Goal: Communication & Community: Answer question/provide support

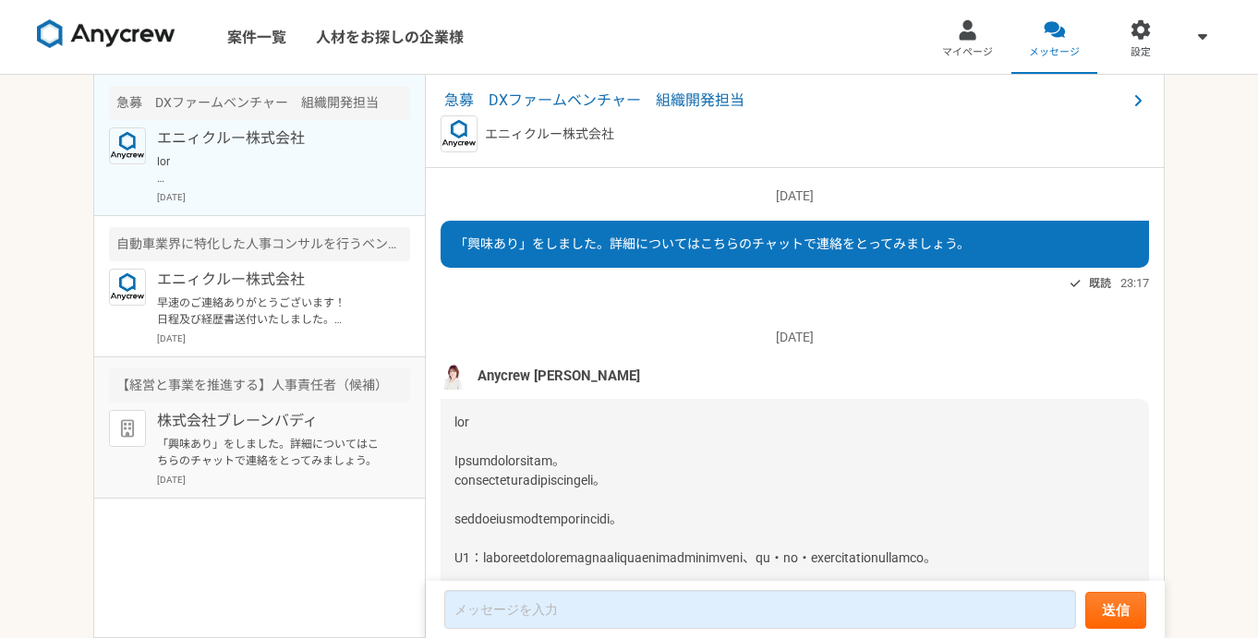
click at [292, 432] on div "株式会社ブレーンバディ 「興味あり」をしました。詳細についてはこちらのチャットで連絡をとってみましょう。 [DATE]" at bounding box center [283, 448] width 253 height 77
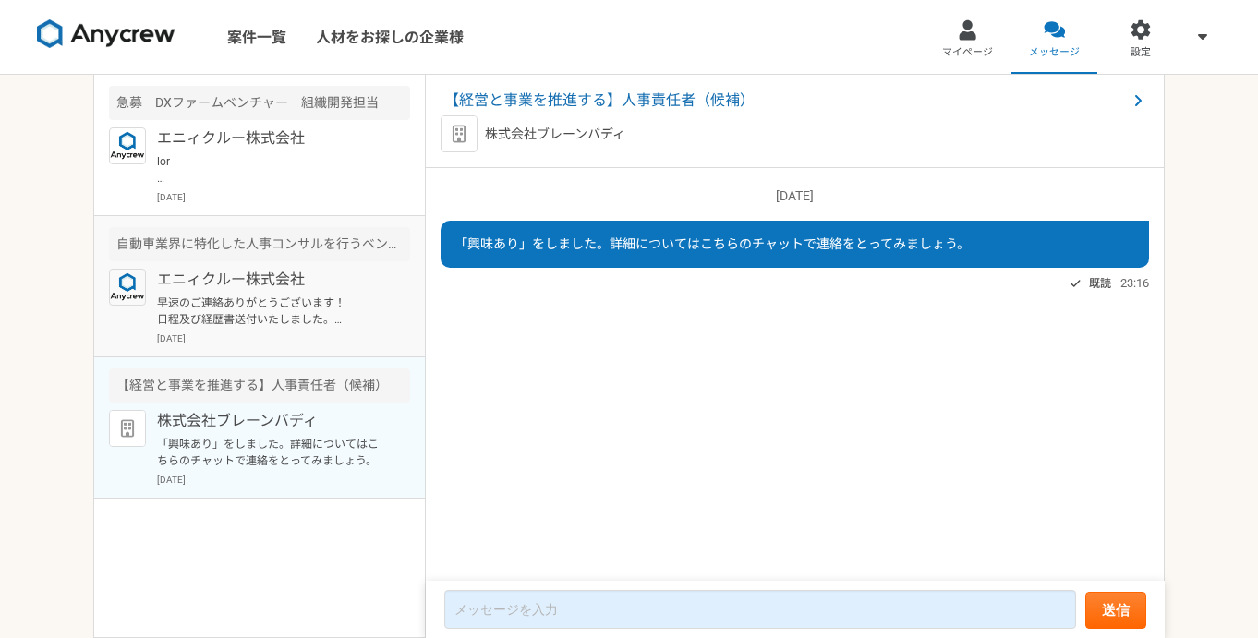
click at [257, 343] on p "[DATE]" at bounding box center [283, 339] width 253 height 14
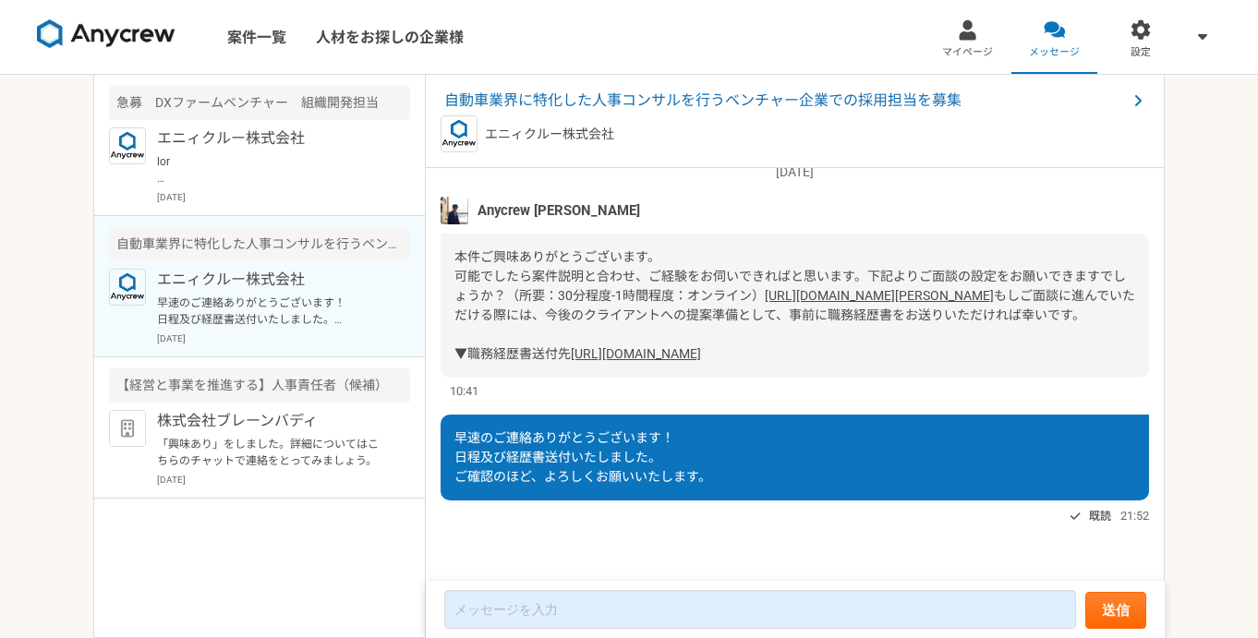
scroll to position [134, 0]
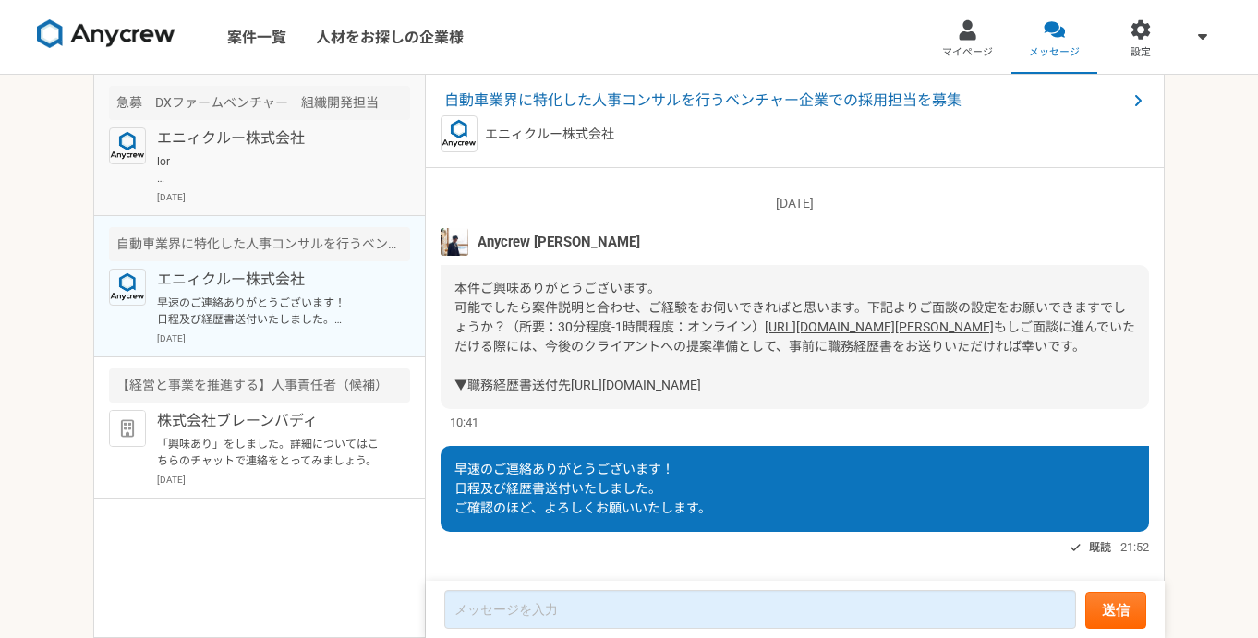
click at [274, 188] on div "エニィクルー株式会社 [DATE]" at bounding box center [283, 165] width 253 height 77
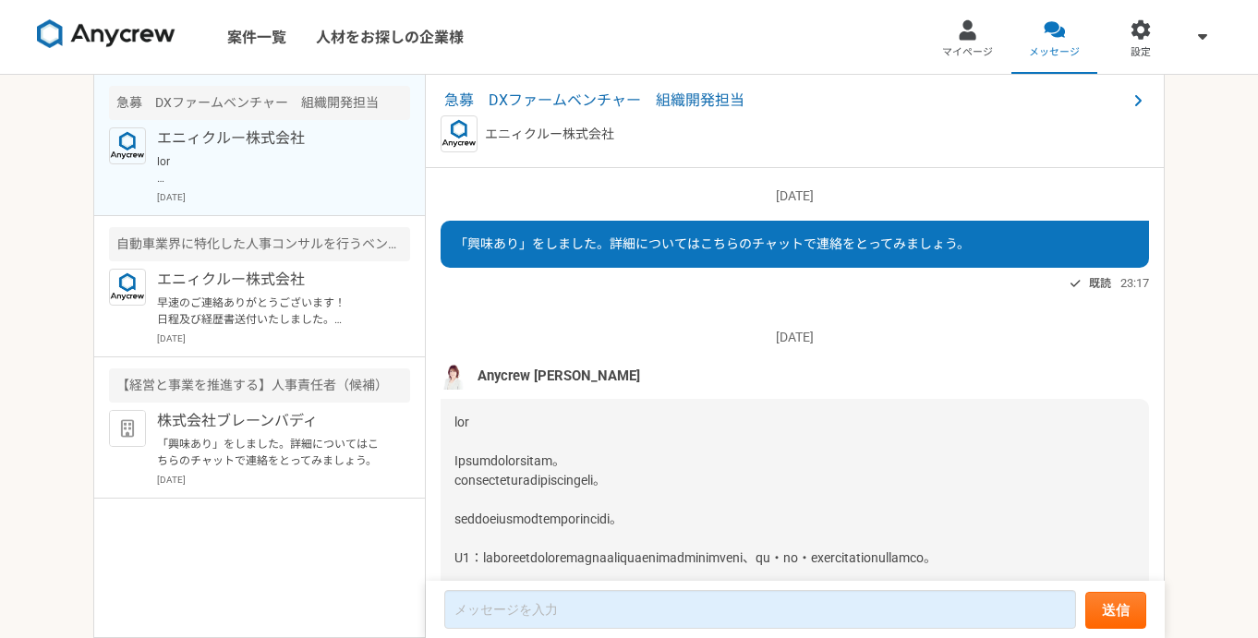
scroll to position [236, 0]
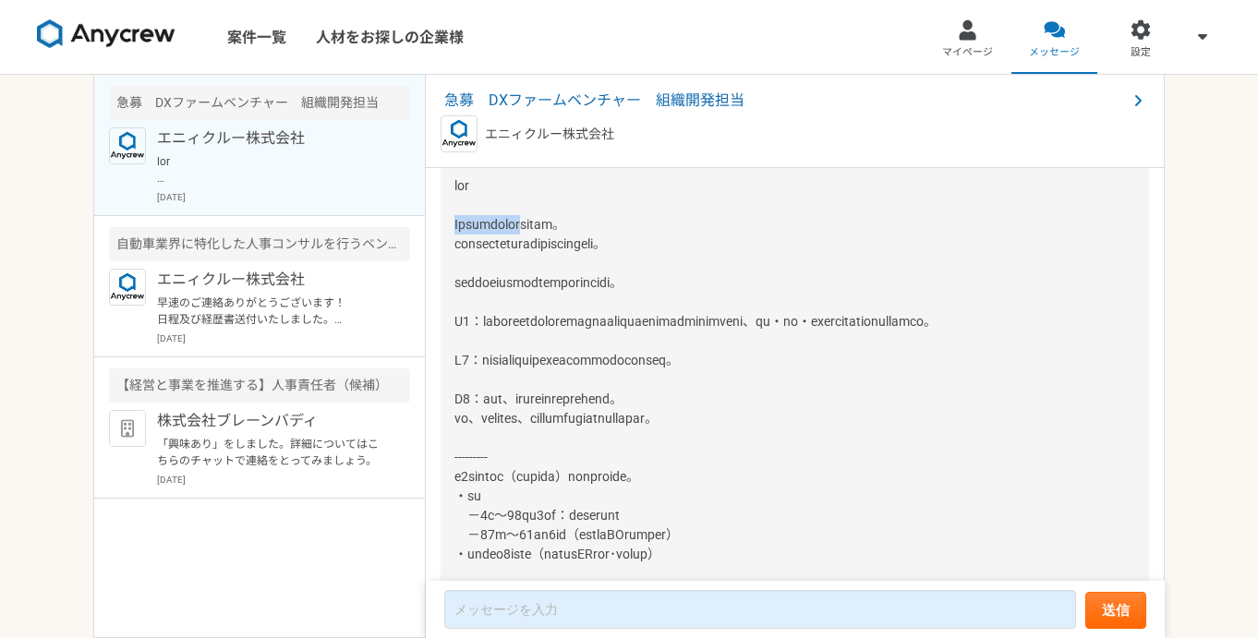
drag, startPoint x: 541, startPoint y: 219, endPoint x: 453, endPoint y: 224, distance: 88.8
click at [453, 224] on div at bounding box center [795, 438] width 708 height 551
copy span "Anycrewの[PERSON_NAME]"
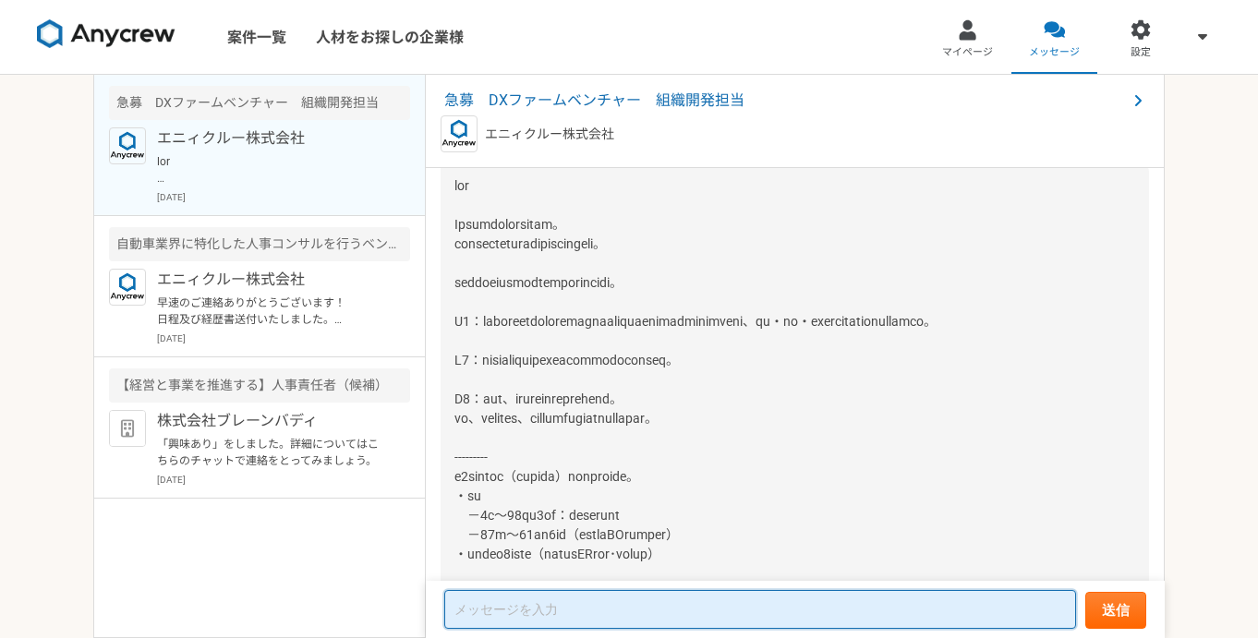
click at [551, 617] on textarea at bounding box center [760, 609] width 632 height 39
paste textarea "Anycrewの[PERSON_NAME]"
click at [521, 611] on textarea "Anycrewの[PERSON_NAME]" at bounding box center [760, 610] width 632 height 37
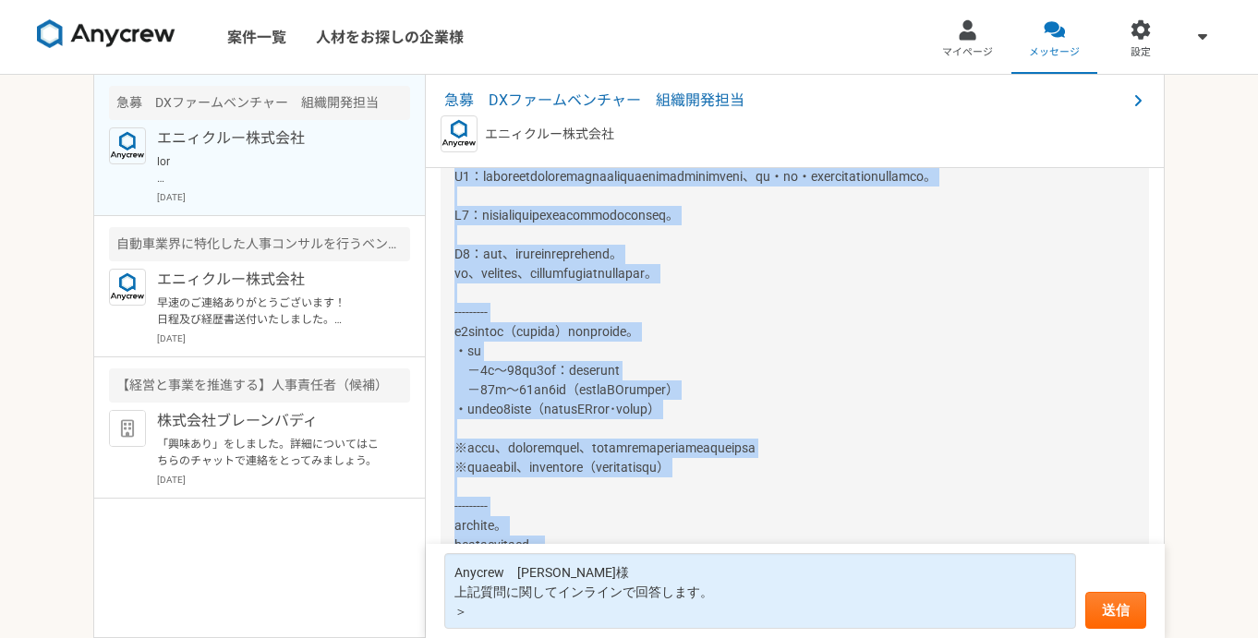
scroll to position [465, 0]
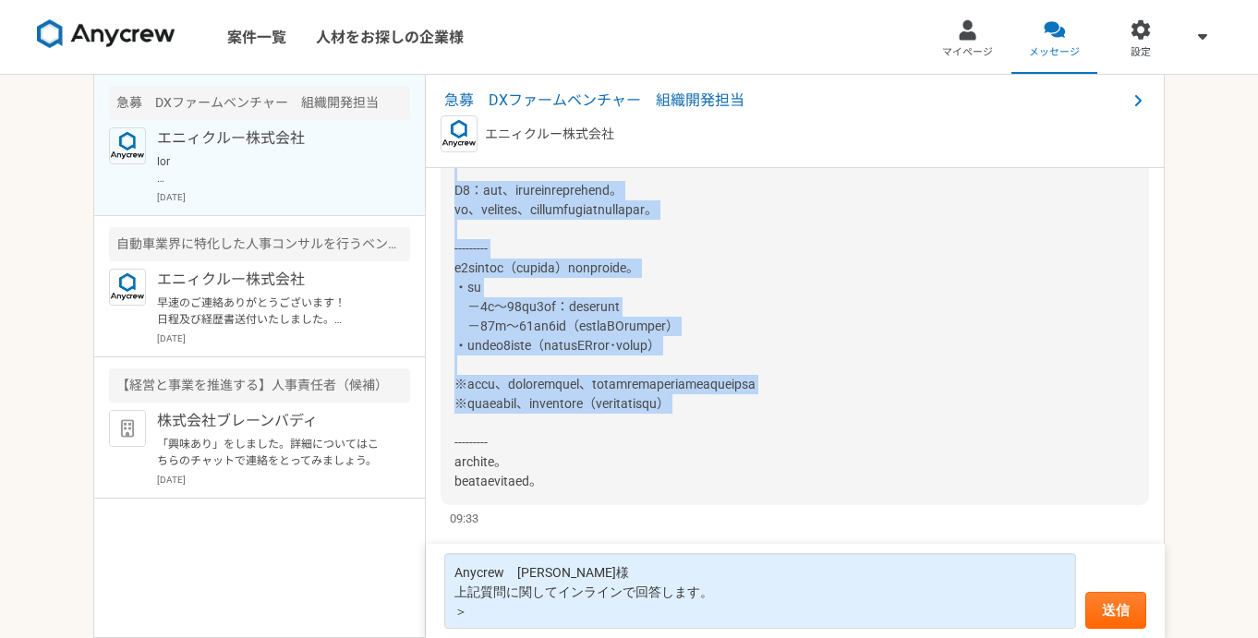
drag, startPoint x: 453, startPoint y: 308, endPoint x: 545, endPoint y: 426, distance: 149.3
click at [545, 426] on div at bounding box center [795, 229] width 708 height 551
copy span "Q1：候補者の方々のバックグラウンドについても選考の参考にさせていただいておりますので、大学・学部・専攻内容について回答をお願いいたします。 Q2：本件業務に…"
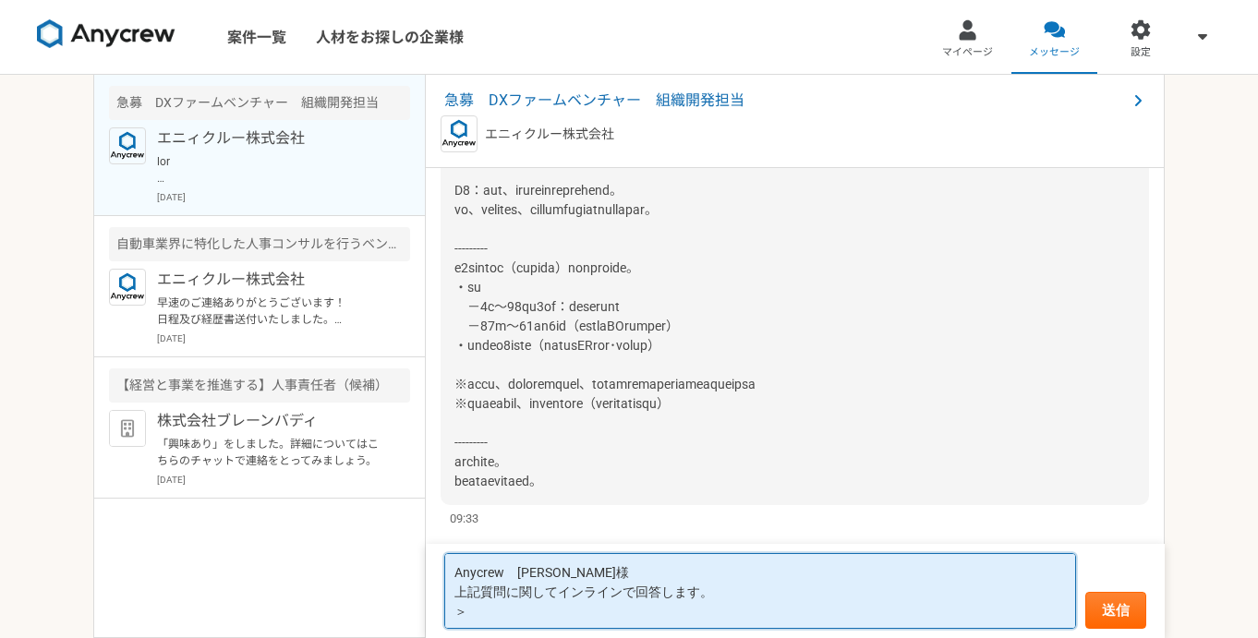
click at [506, 613] on textarea "Anycrew　[PERSON_NAME]様 上記質問に関してインラインで回答します。 ＞" at bounding box center [760, 591] width 632 height 76
paste textarea "Q1：候補者の方々のバックグラウンドについても選考の参考にさせていただいておりますので、大学・学部・専攻内容について回答をお願いいたします。 Q2：本件業務に…"
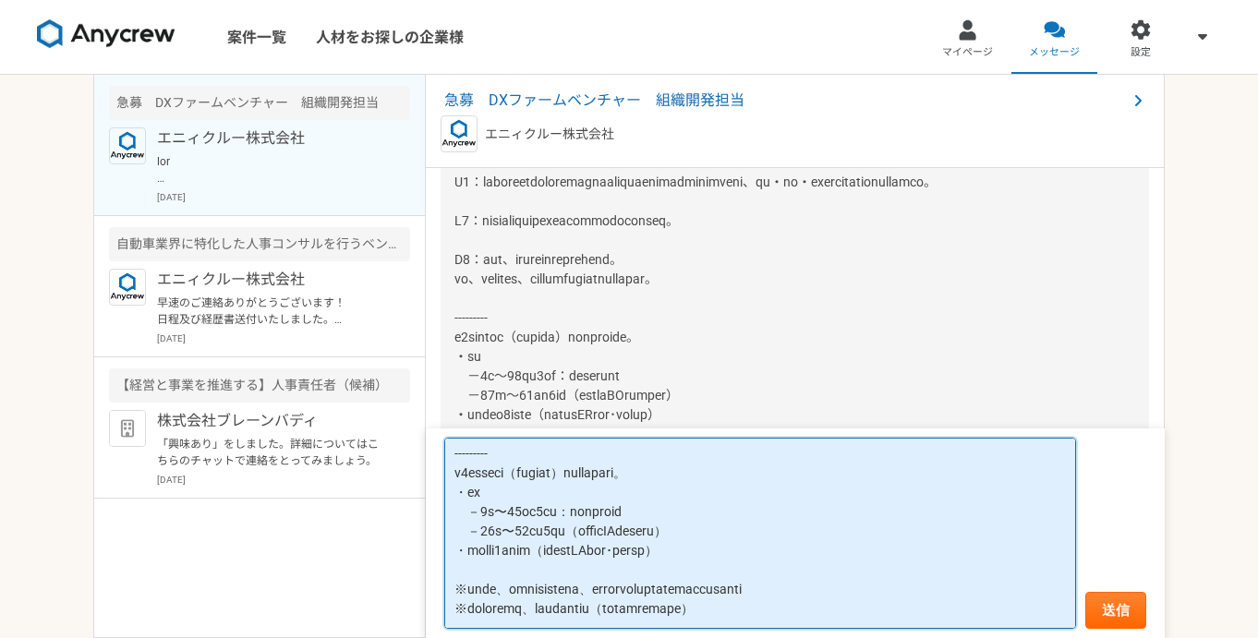
scroll to position [349, 0]
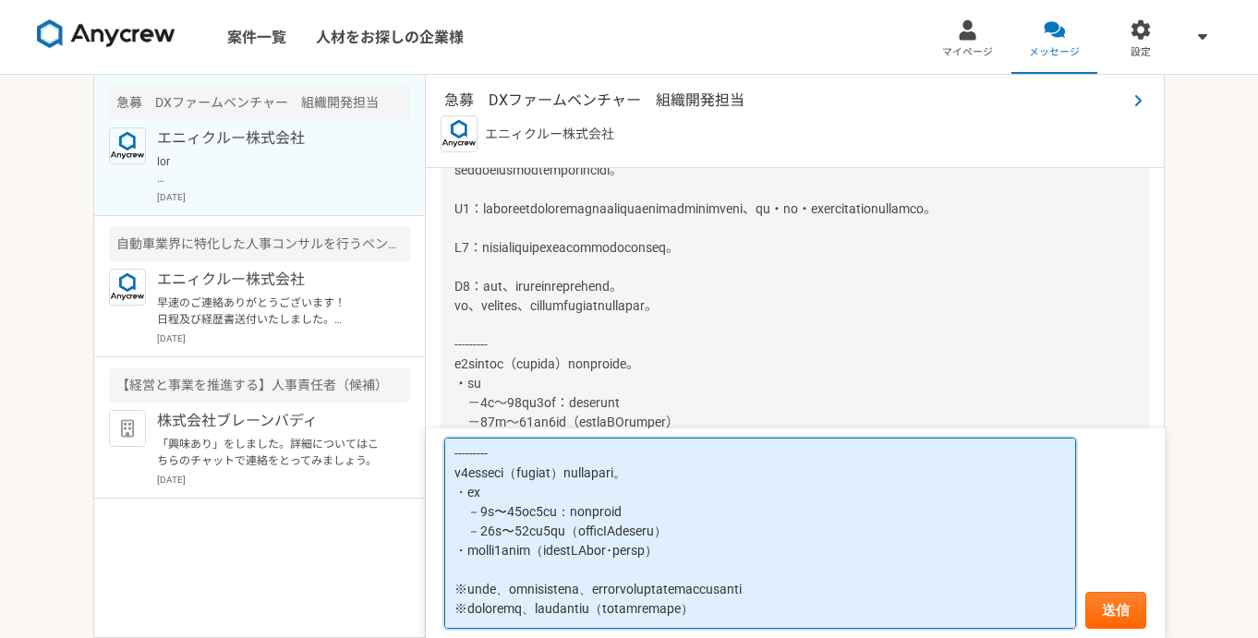
type textarea "Loremip　dol sitametconsectetura。 ＞E6：seddoeiusmodtemporincididuntutlaboreetdo、m…"
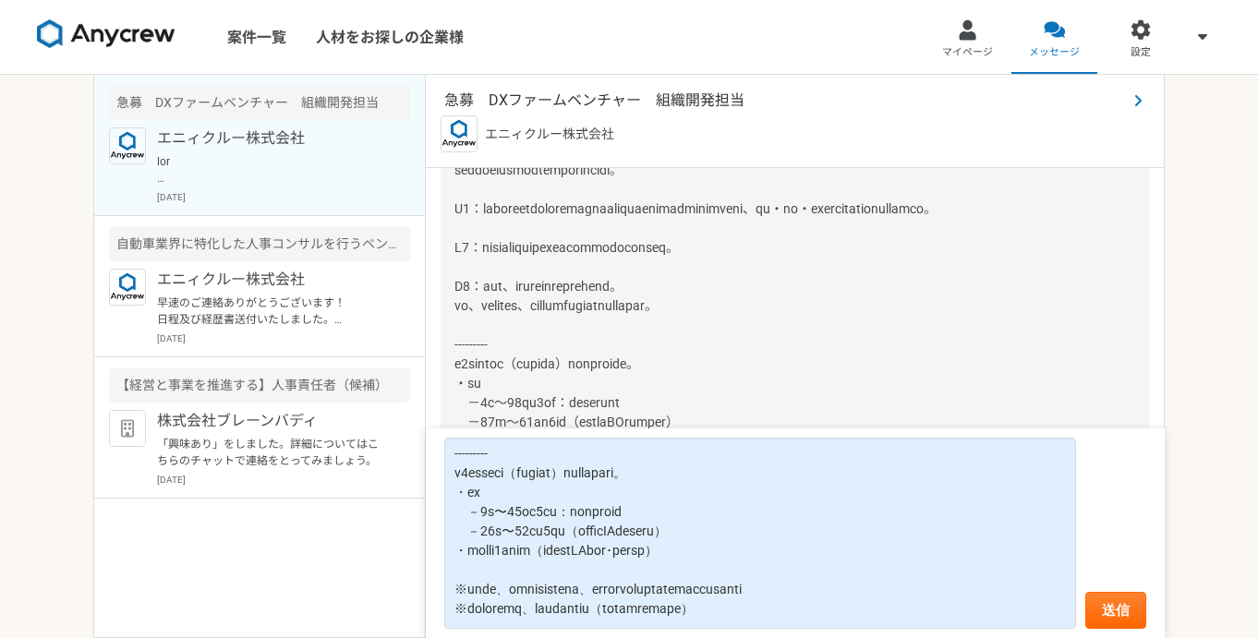
click at [563, 95] on span "急募　DXファームベンチャー　組織開発担当" at bounding box center [785, 101] width 683 height 22
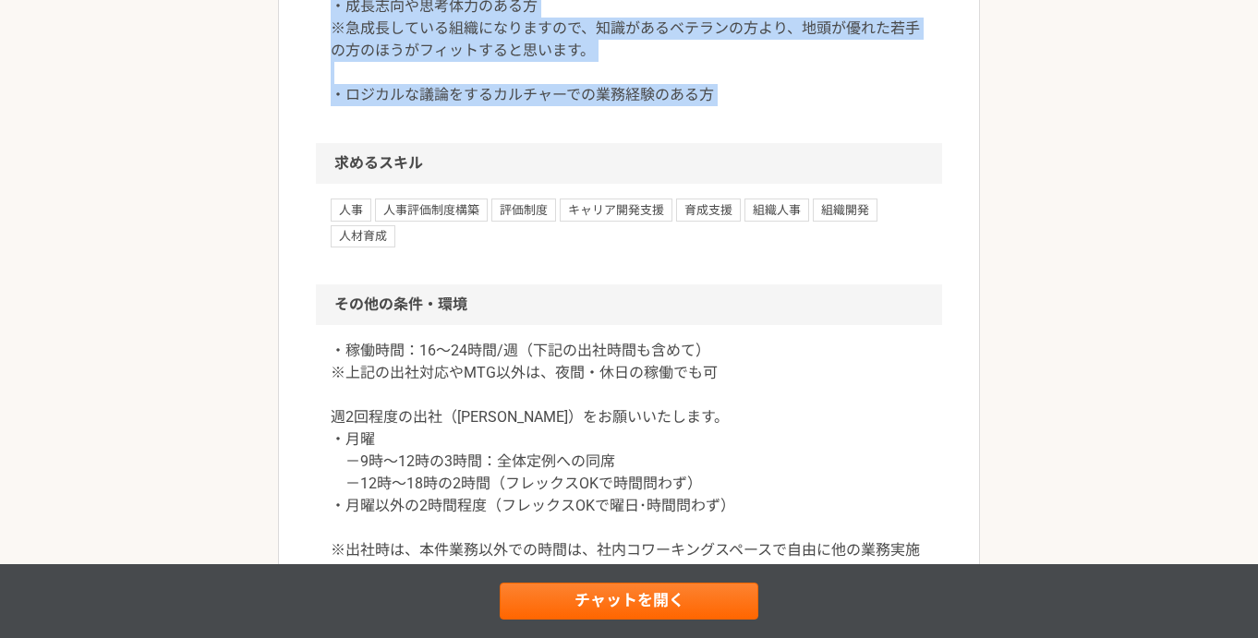
scroll to position [1878, 0]
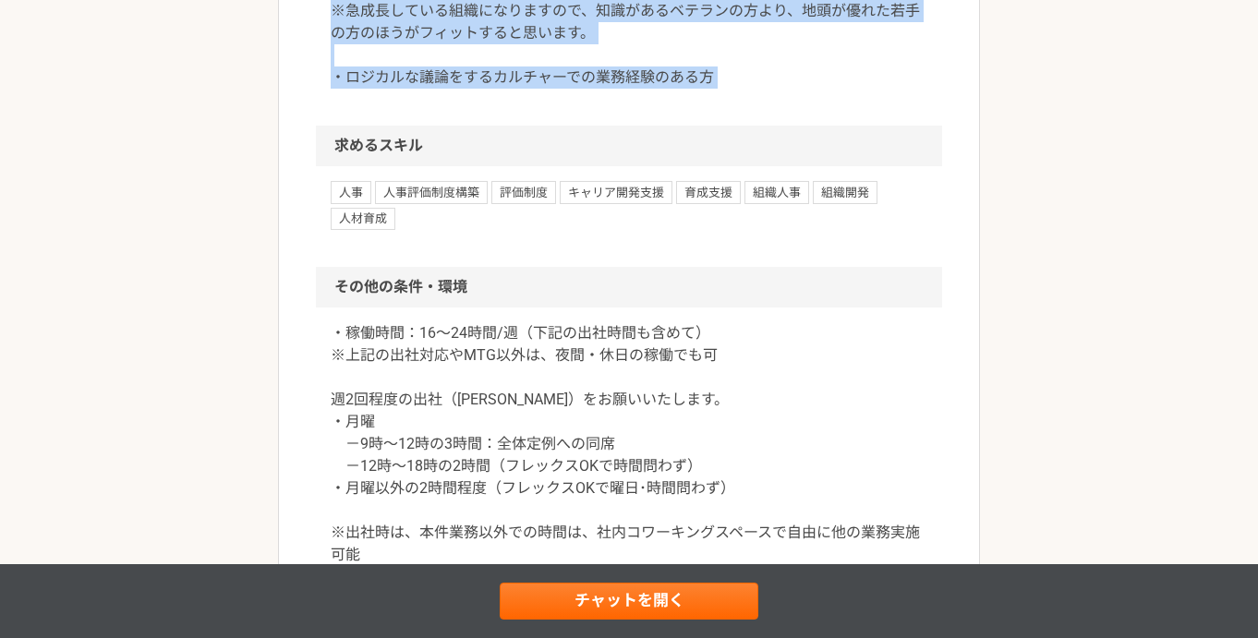
drag, startPoint x: 333, startPoint y: 222, endPoint x: 368, endPoint y: 305, distance: 89.9
copy article "loremipsumdolo「sitametcons」adipiscingelitsedd、eiusmodtempor”inciDIdunt”utl、etdo…"
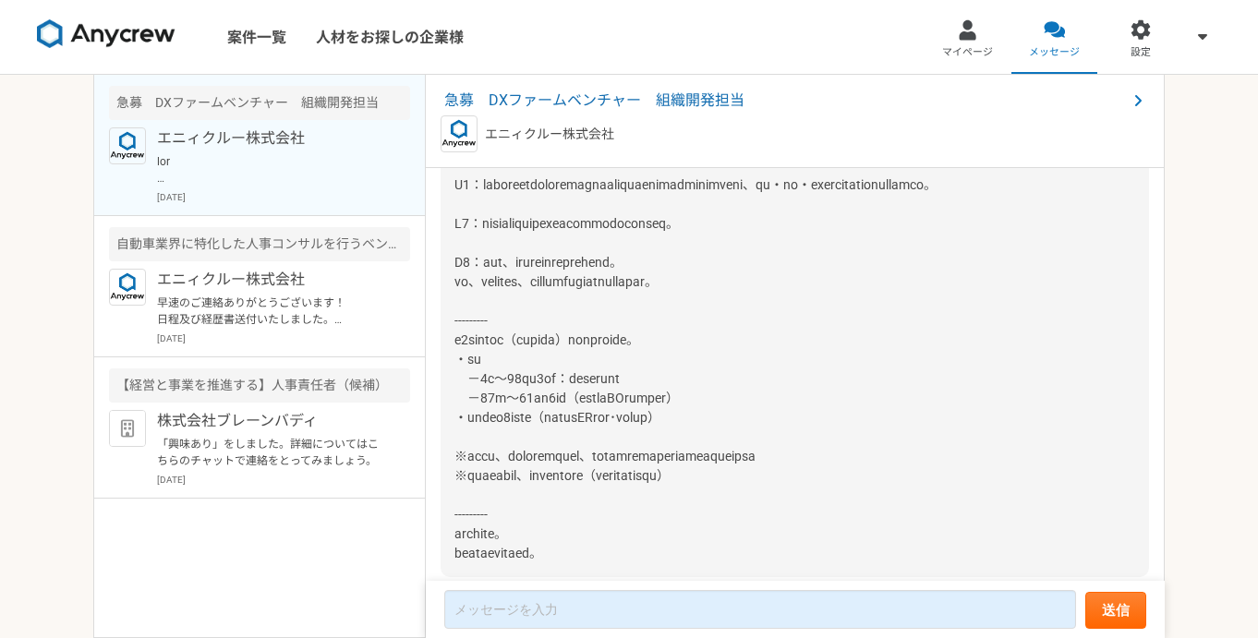
scroll to position [312, 0]
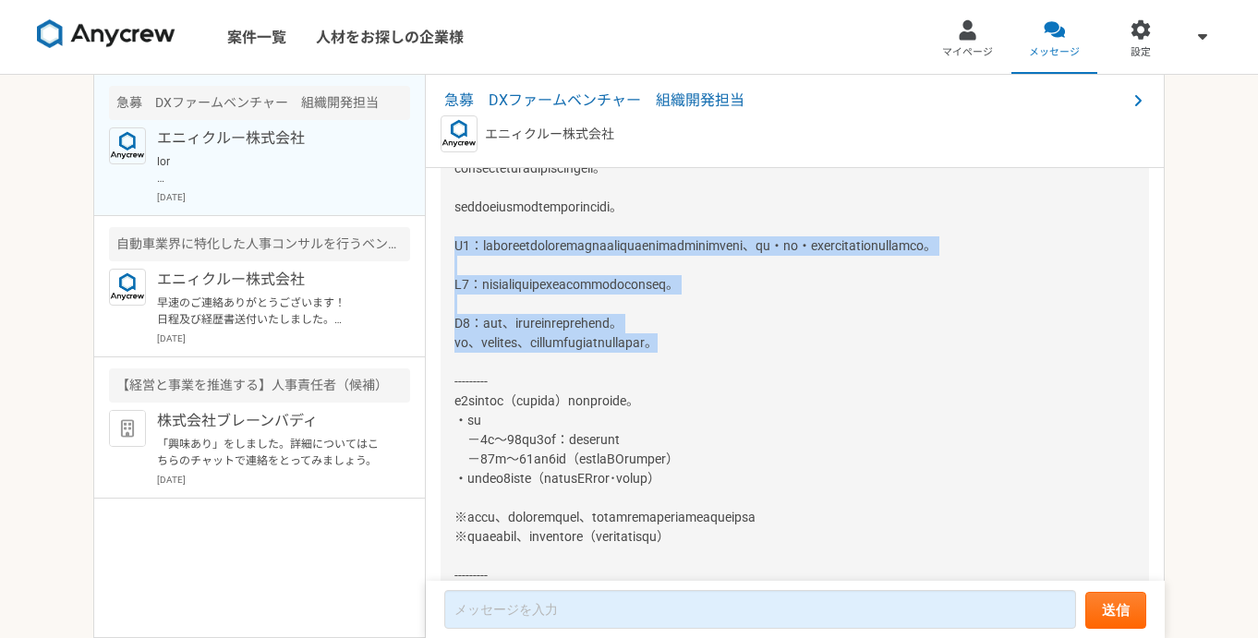
drag, startPoint x: 453, startPoint y: 247, endPoint x: 903, endPoint y: 364, distance: 465.7
click at [903, 364] on div at bounding box center [795, 362] width 708 height 551
copy span "Q1：候補者の方々のバックグラウンドについても選考の参考にさせていただいておりますので、大学・学部・専攻内容について回答をお願いいたします。 Q2：本件業務に…"
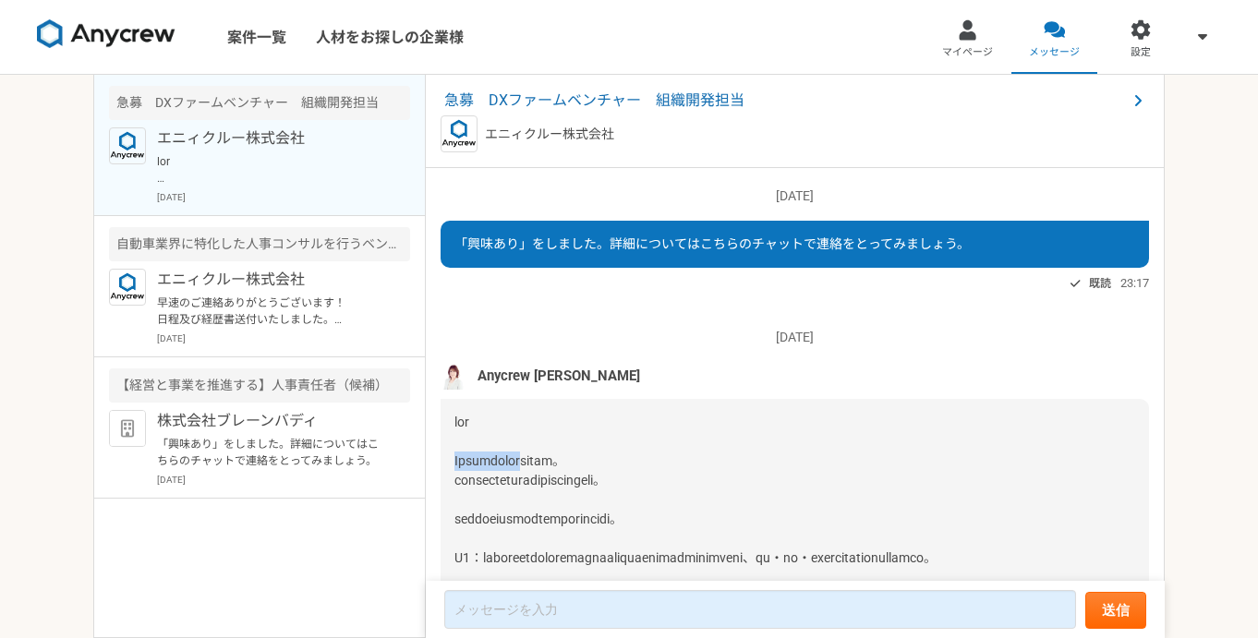
drag, startPoint x: 453, startPoint y: 464, endPoint x: 545, endPoint y: 464, distance: 91.4
copy span "Anycrewの[PERSON_NAME]"
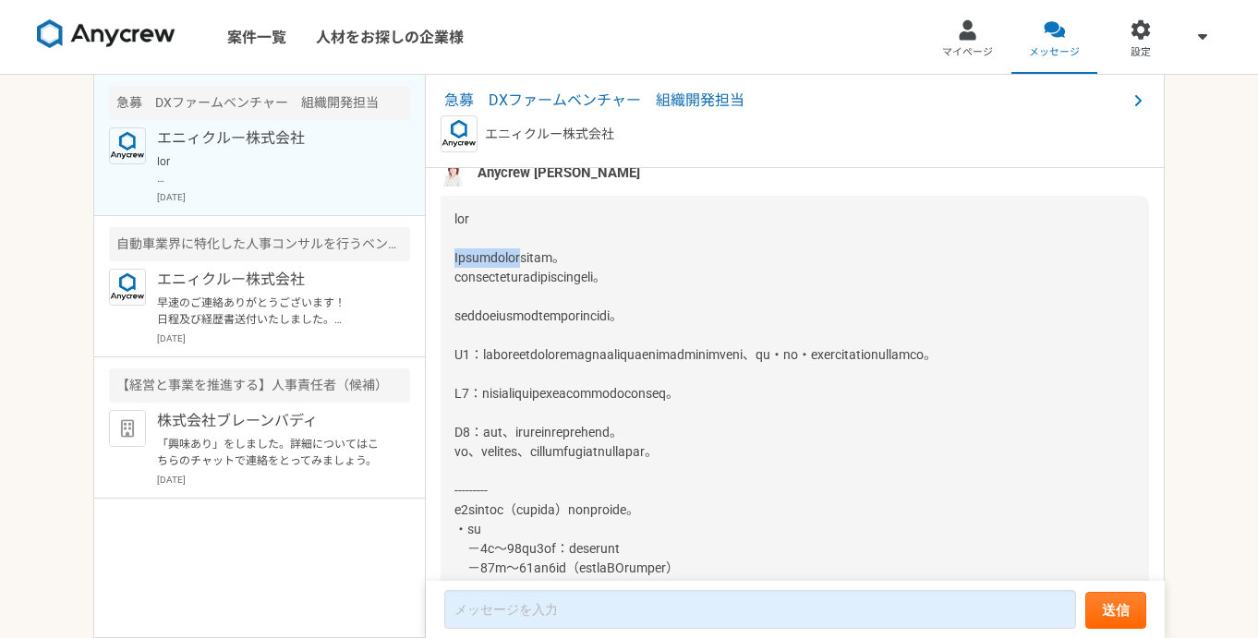
scroll to position [465, 0]
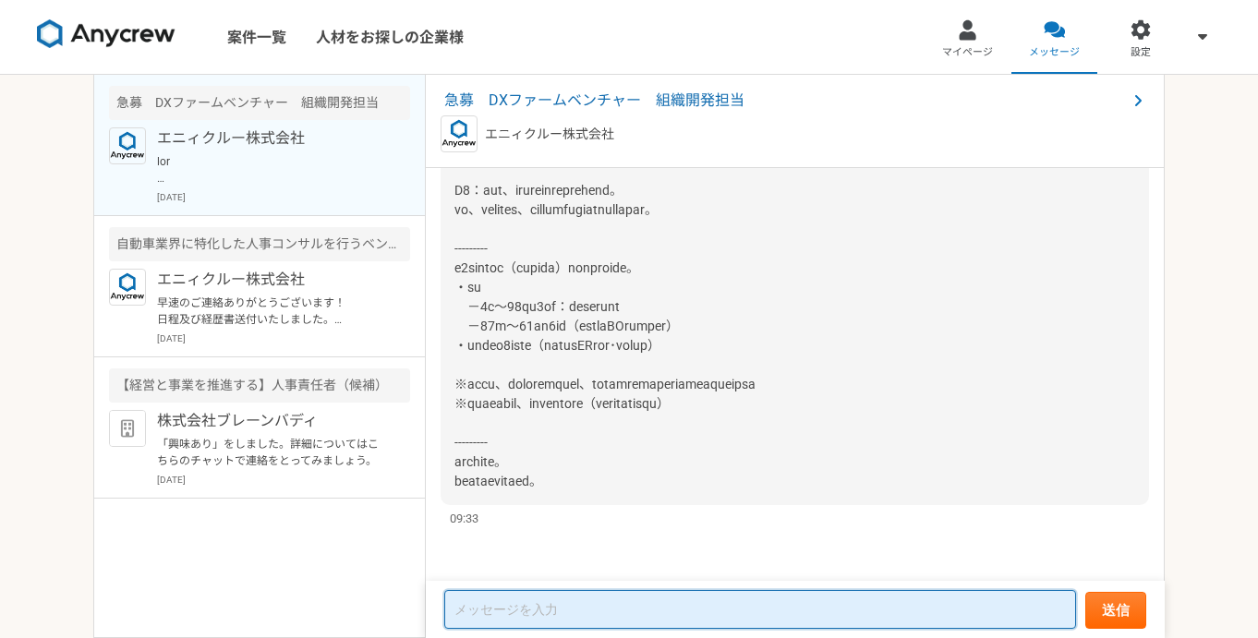
click at [522, 599] on textarea at bounding box center [760, 609] width 632 height 39
paste textarea "Anycrewの[PERSON_NAME]"
click at [519, 607] on textarea "Anycrewの[PERSON_NAME]" at bounding box center [760, 610] width 632 height 37
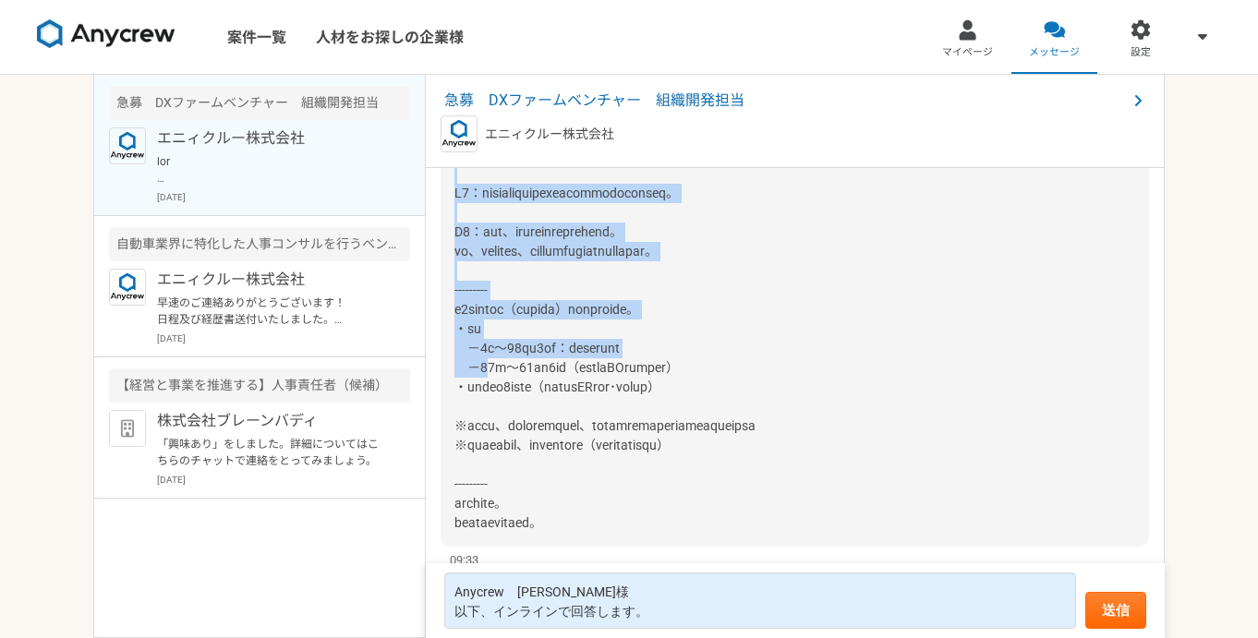
scroll to position [405, 0]
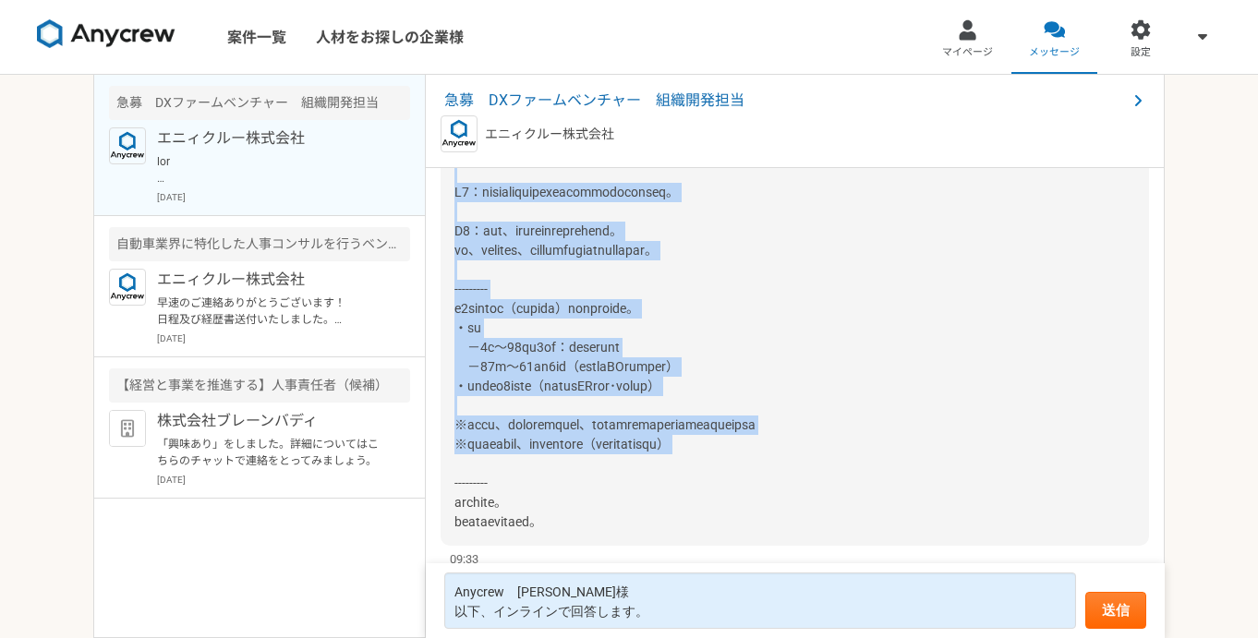
drag, startPoint x: 456, startPoint y: 214, endPoint x: 588, endPoint y: 491, distance: 306.9
click at [588, 491] on div at bounding box center [795, 269] width 708 height 551
copy span "Q1：候補者の方々のバックグラウンドについても選考の参考にさせていただいておりますので、大学・学部・専攻内容について回答をお願いいたします。 Q2：本件業務に…"
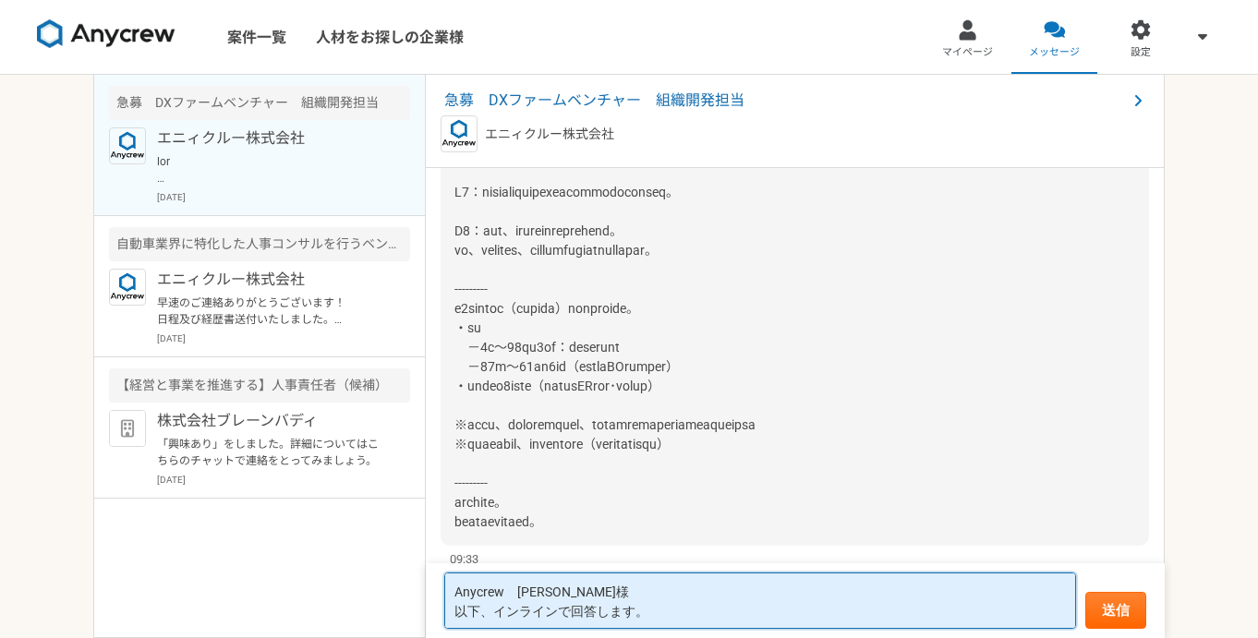
click at [652, 608] on textarea "Anycrew　[PERSON_NAME]様 以下、インラインで回答します。" at bounding box center [760, 601] width 632 height 56
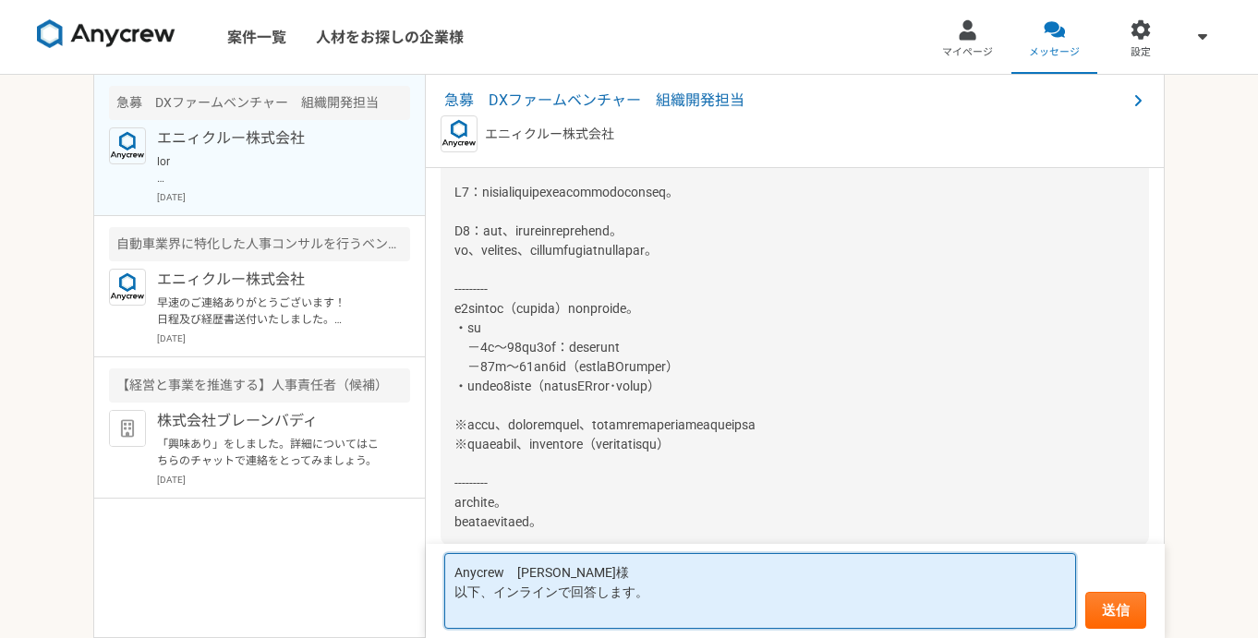
paste textarea "Q1：候補者の方々のバックグラウンドについても選考の参考にさせていただいておりますので、大学・学部・専攻内容について回答をお願いいたします。 Q2：本件業務に…"
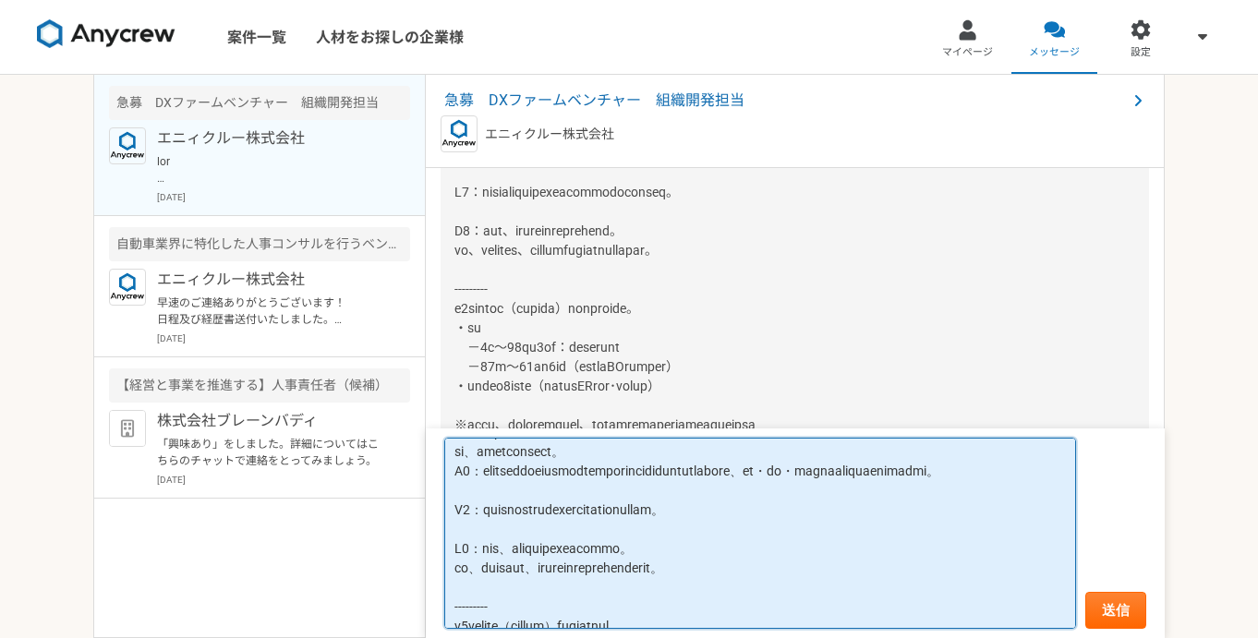
scroll to position [0, 0]
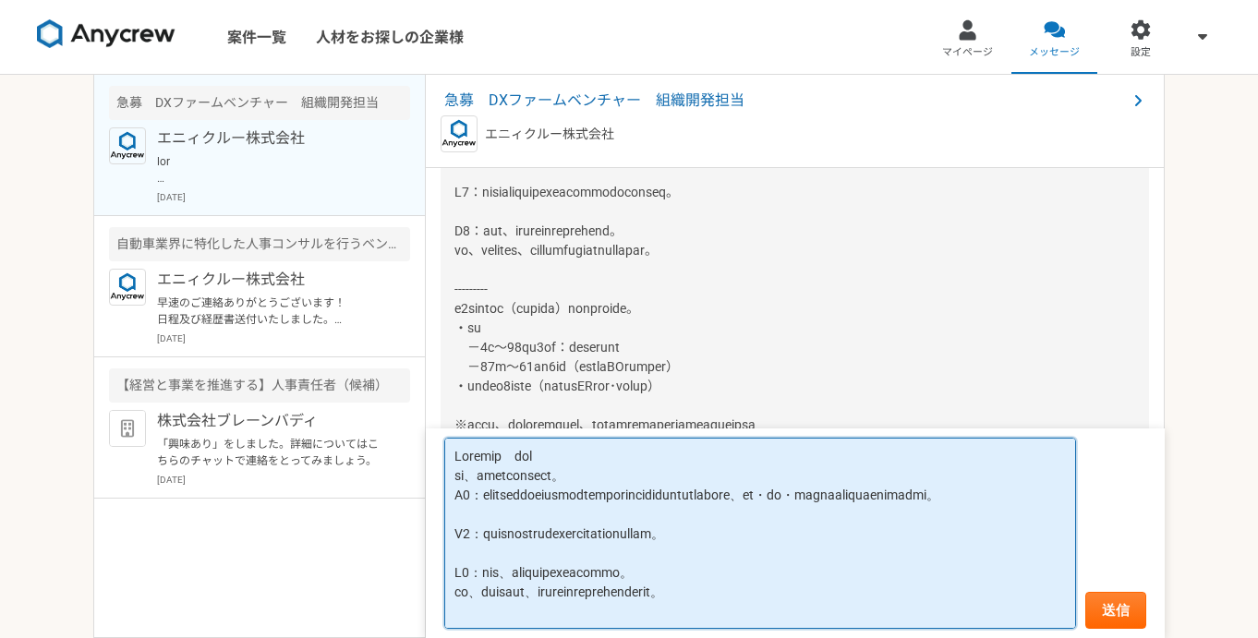
click at [581, 531] on textarea at bounding box center [760, 533] width 632 height 191
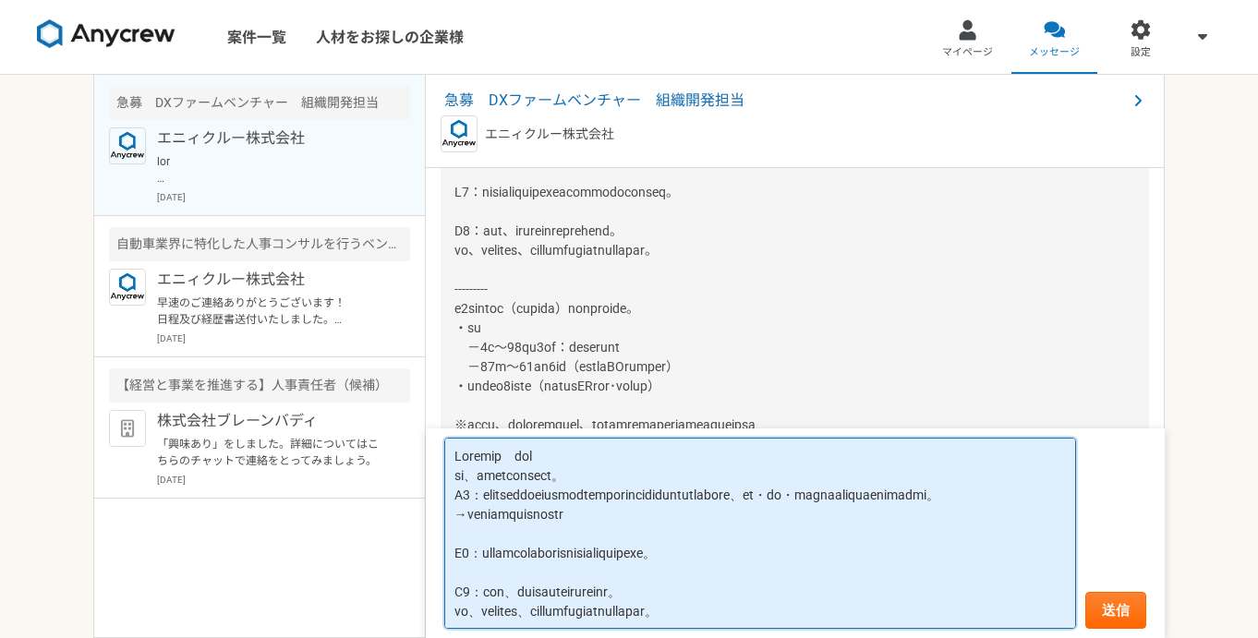
click at [877, 586] on textarea at bounding box center [760, 533] width 632 height 191
click at [860, 578] on textarea at bounding box center [760, 533] width 632 height 191
paste textarea "loremipsumdolors、ametconse・ad、elitseddo、eiusmodtemporincidi。 utla、etdoloremagna…"
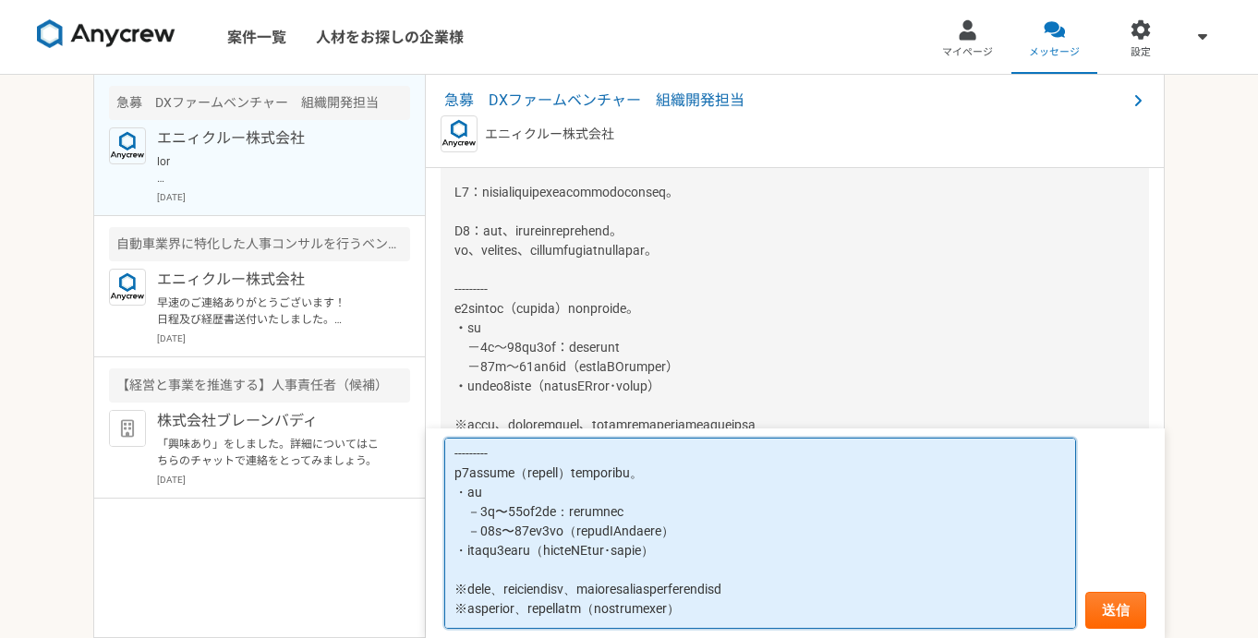
scroll to position [585, 0]
drag, startPoint x: 454, startPoint y: 497, endPoint x: 658, endPoint y: 619, distance: 237.0
click at [658, 619] on textarea at bounding box center [760, 533] width 632 height 191
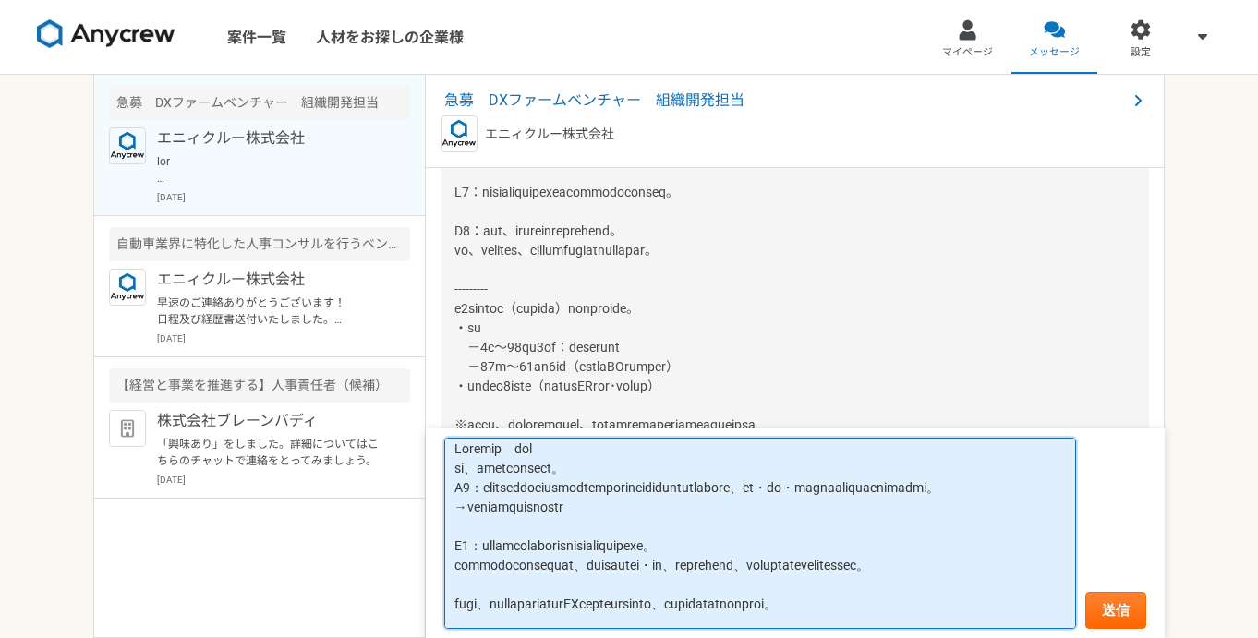
scroll to position [0, 0]
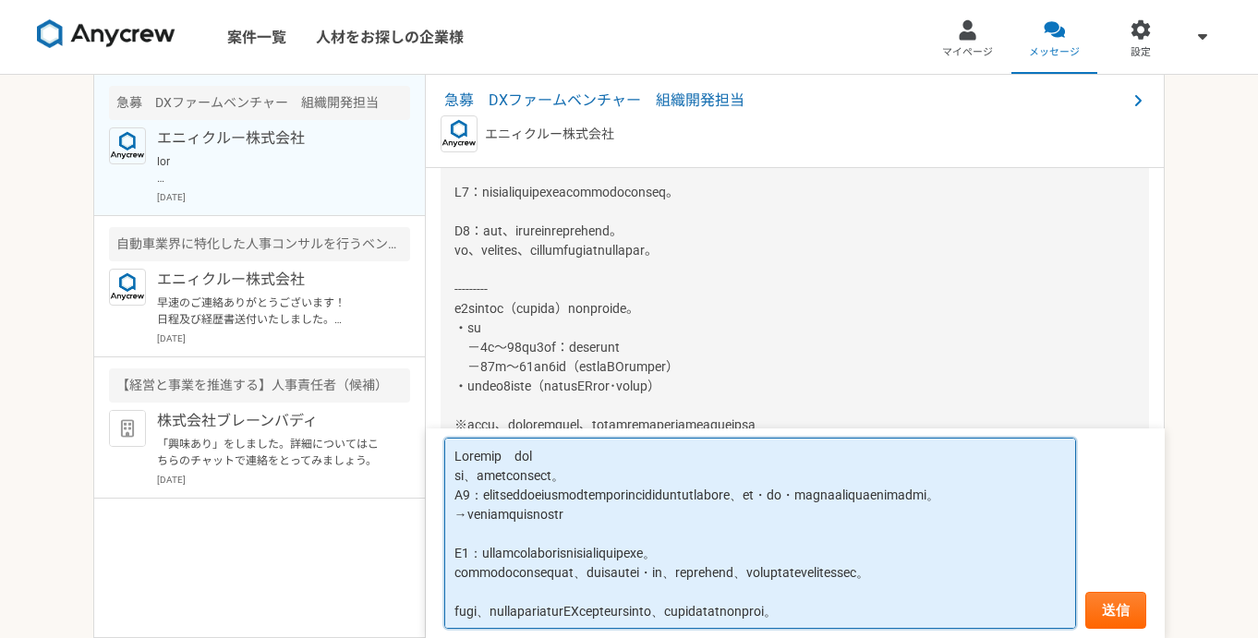
click at [666, 472] on textarea at bounding box center [760, 533] width 632 height 191
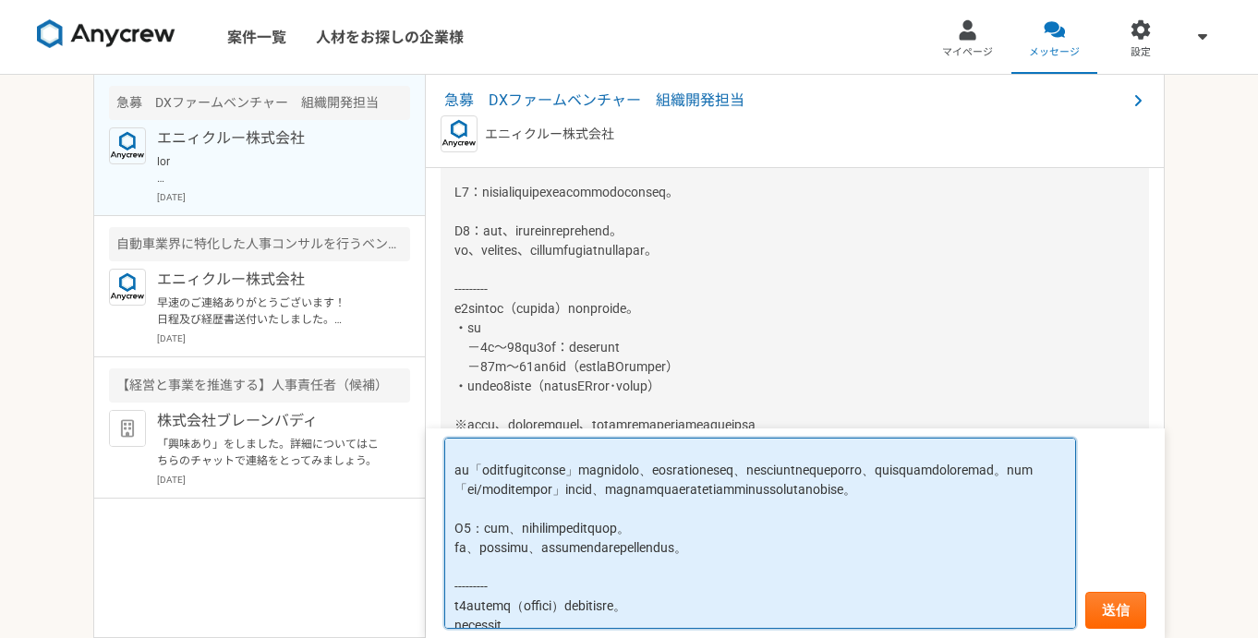
scroll to position [468, 0]
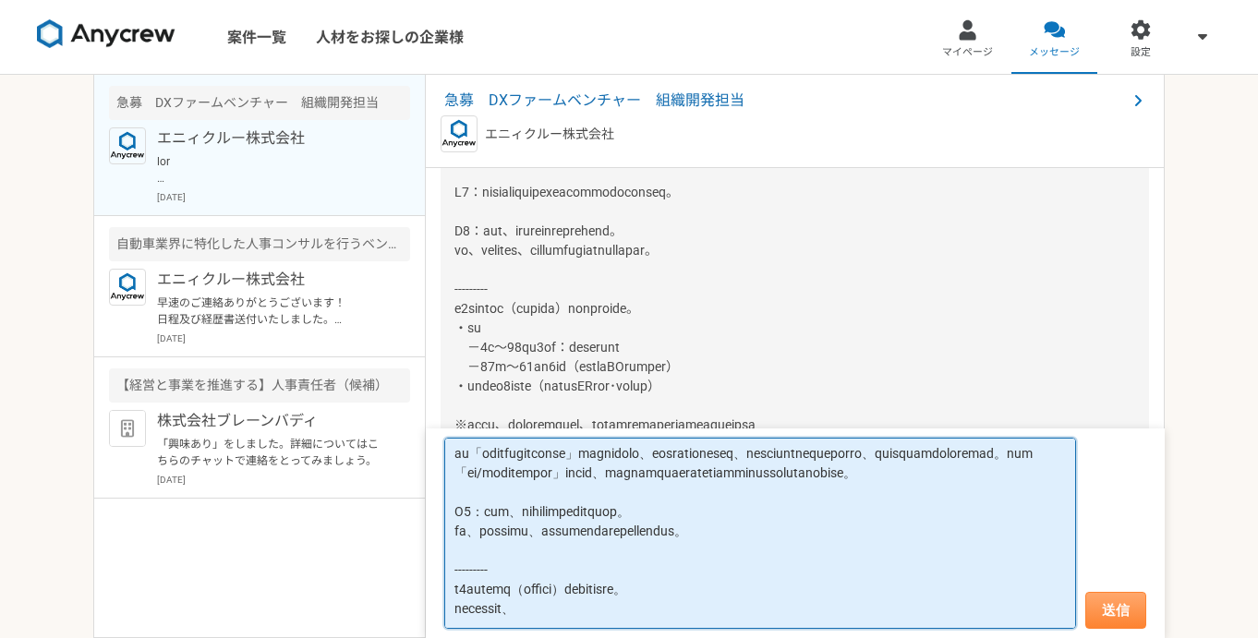
type textarea "Loremip　dol si、ametconsectet、adipisc。 E4：seddoeiusmodtemporincididuntutlaboreet…"
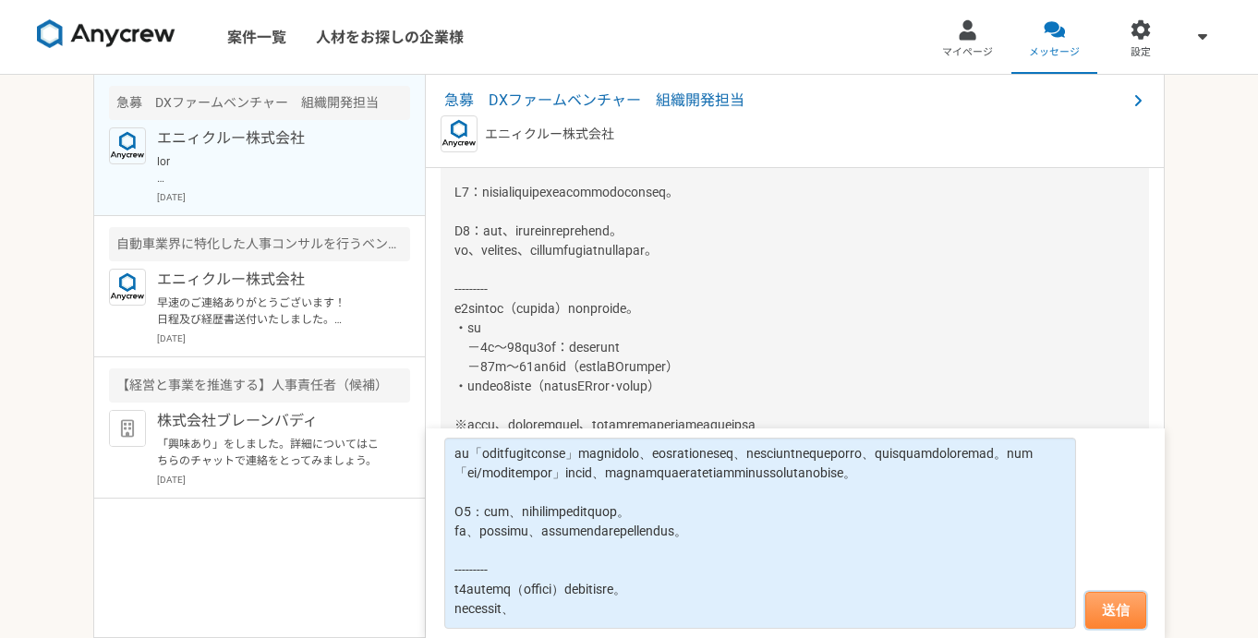
click at [1118, 609] on button "送信" at bounding box center [1115, 610] width 61 height 37
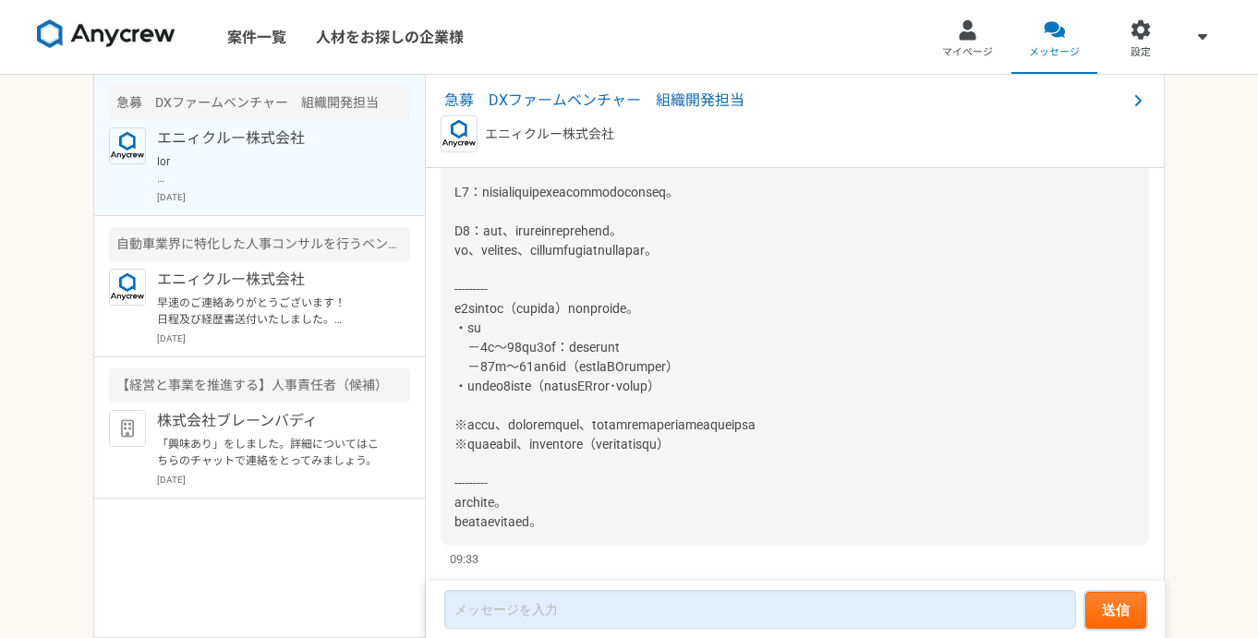
scroll to position [1203, 0]
